Goal: Task Accomplishment & Management: Use online tool/utility

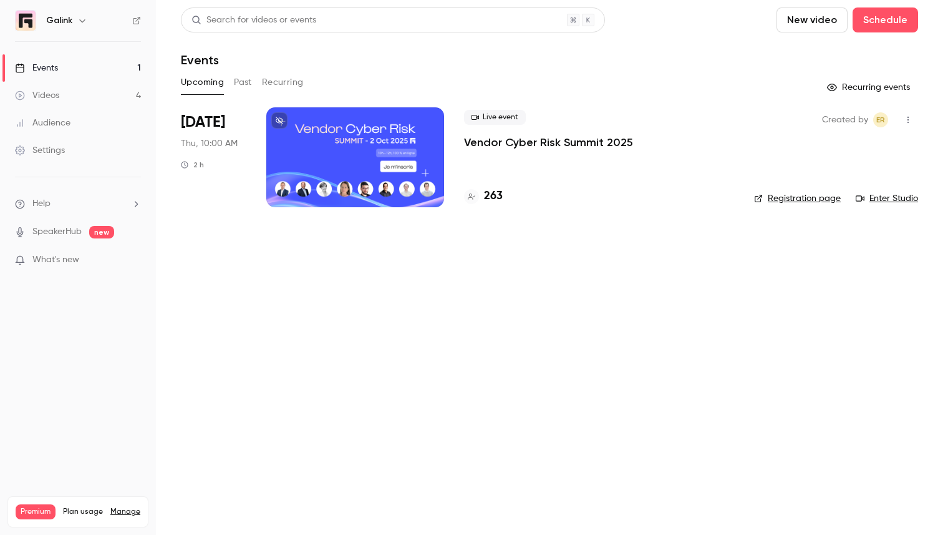
click at [535, 142] on p "Vendor Cyber Risk Summit 2025" at bounding box center [548, 142] width 169 height 15
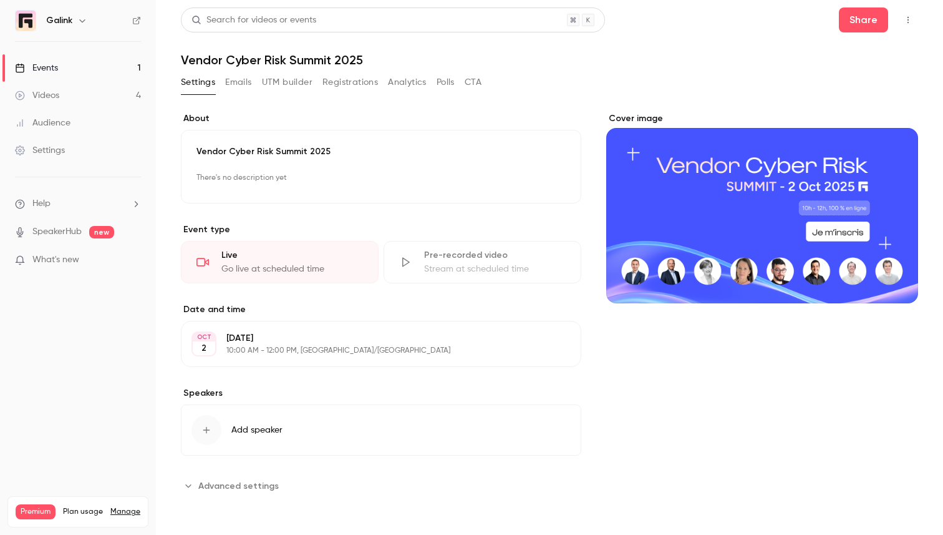
click at [901, 19] on button "button" at bounding box center [908, 20] width 20 height 20
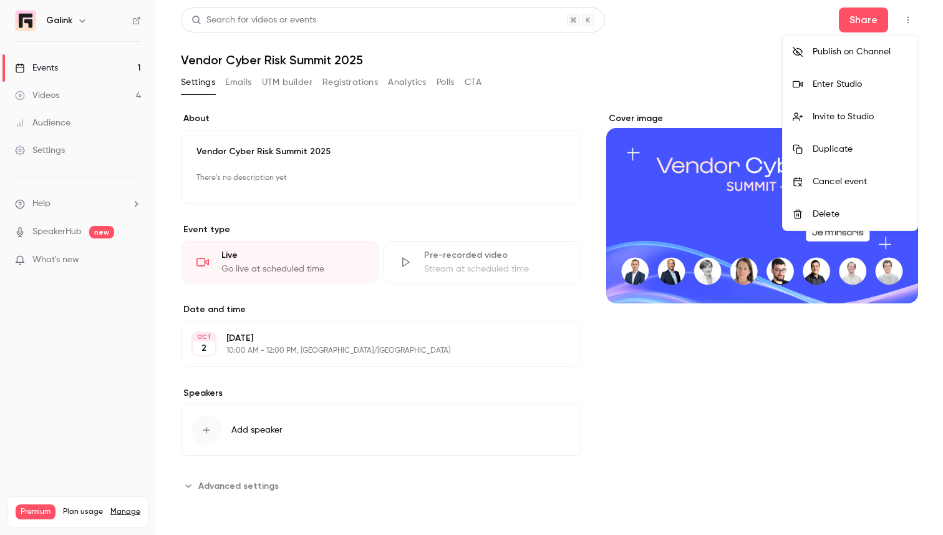
click at [833, 86] on div "Enter Studio" at bounding box center [860, 84] width 95 height 12
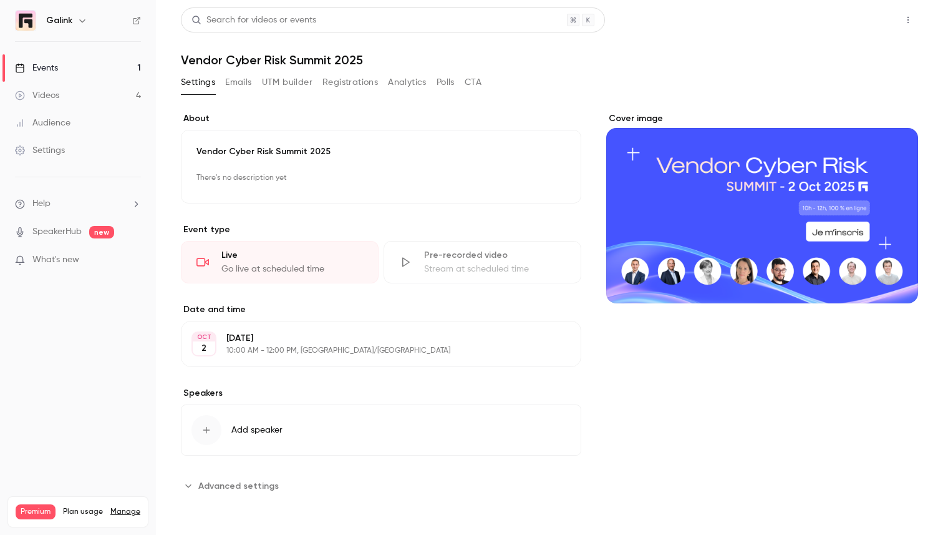
click at [869, 17] on button "Share" at bounding box center [863, 19] width 49 height 25
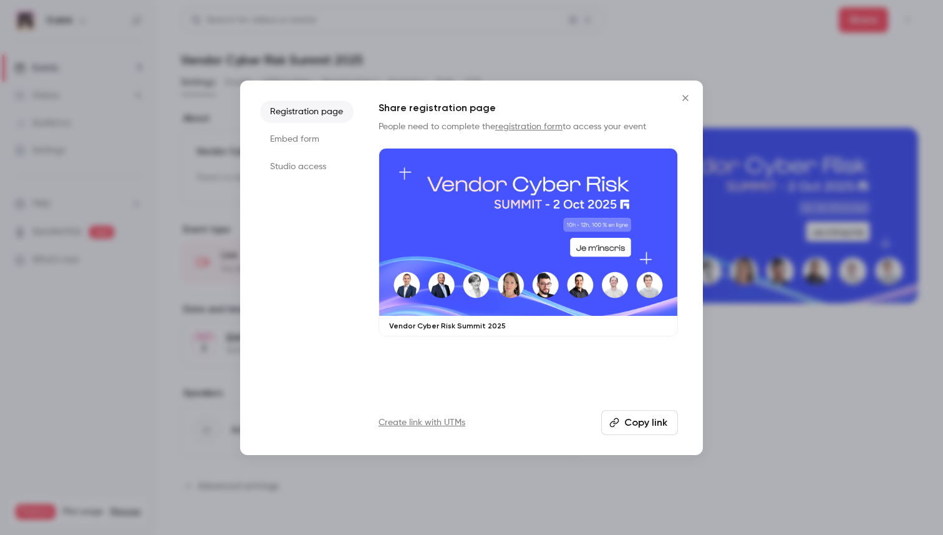
click at [682, 89] on button "Close" at bounding box center [685, 97] width 25 height 25
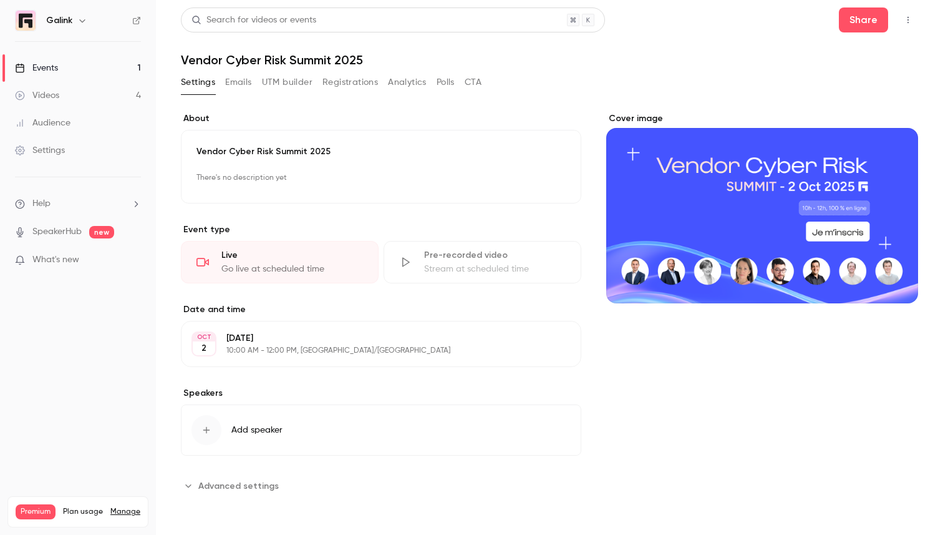
click at [911, 21] on icon "button" at bounding box center [908, 20] width 10 height 9
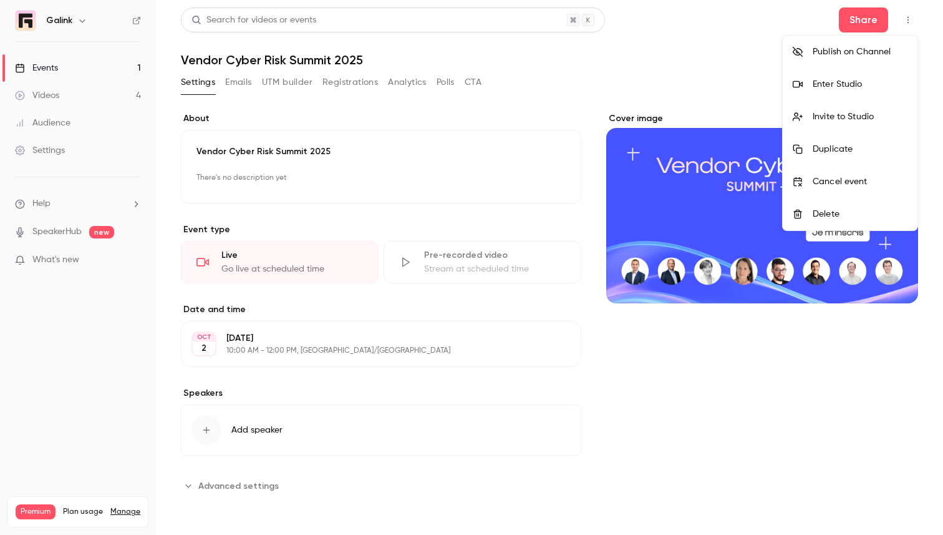
click at [834, 76] on li "Enter Studio" at bounding box center [850, 84] width 135 height 32
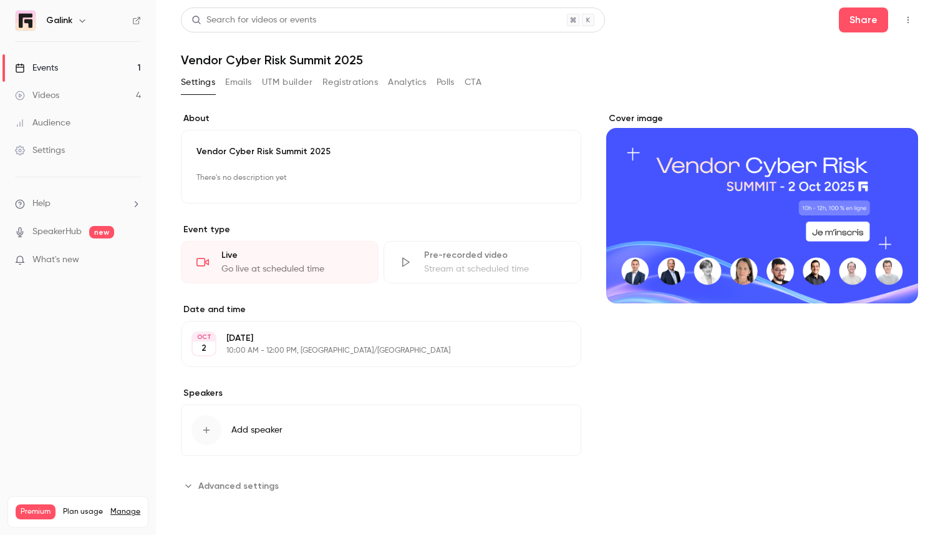
click at [94, 67] on link "Events 1" at bounding box center [78, 67] width 156 height 27
